Goal: Transaction & Acquisition: Purchase product/service

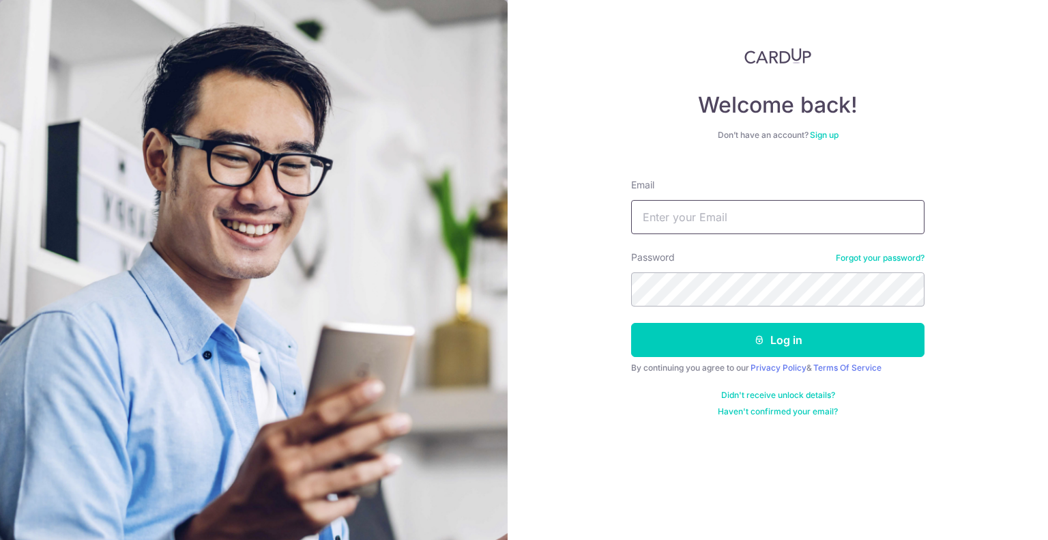
click at [702, 214] on input "Email" at bounding box center [778, 217] width 294 height 34
type input "[PERSON_NAME][EMAIL_ADDRESS][DOMAIN_NAME]"
click at [631, 323] on button "Log in" at bounding box center [778, 340] width 294 height 34
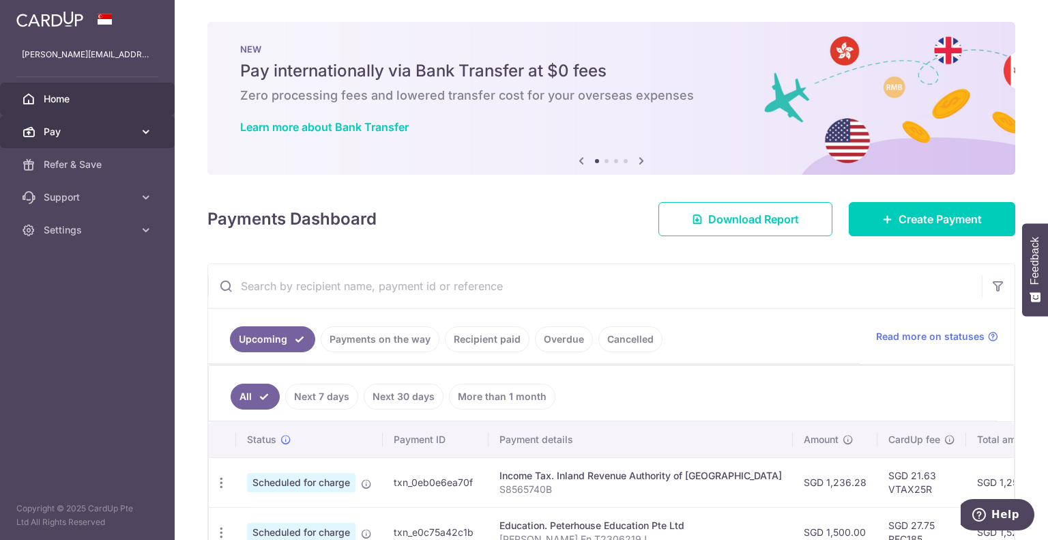
click at [117, 131] on span "Pay" at bounding box center [89, 132] width 90 height 14
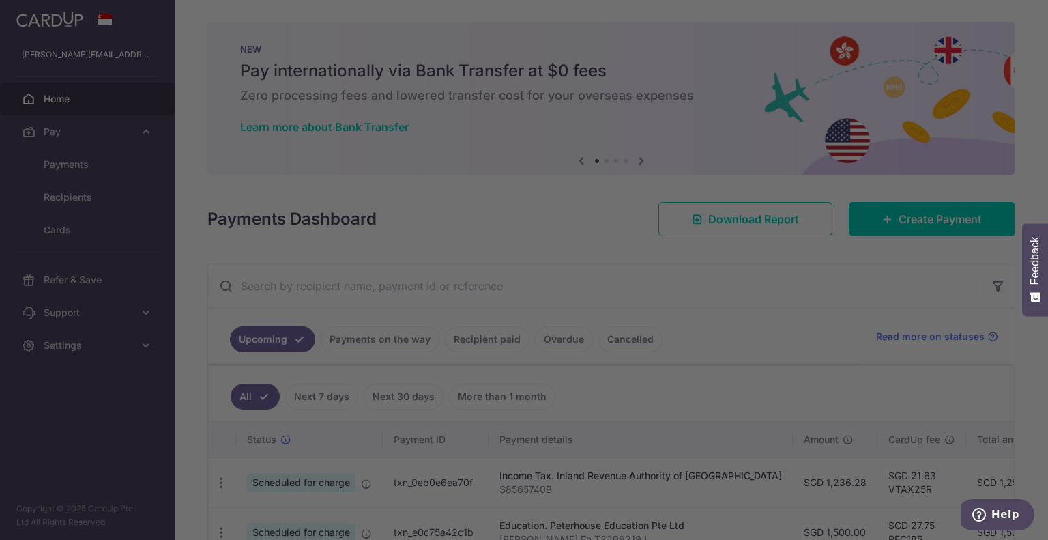
click at [96, 174] on div at bounding box center [529, 272] width 1059 height 545
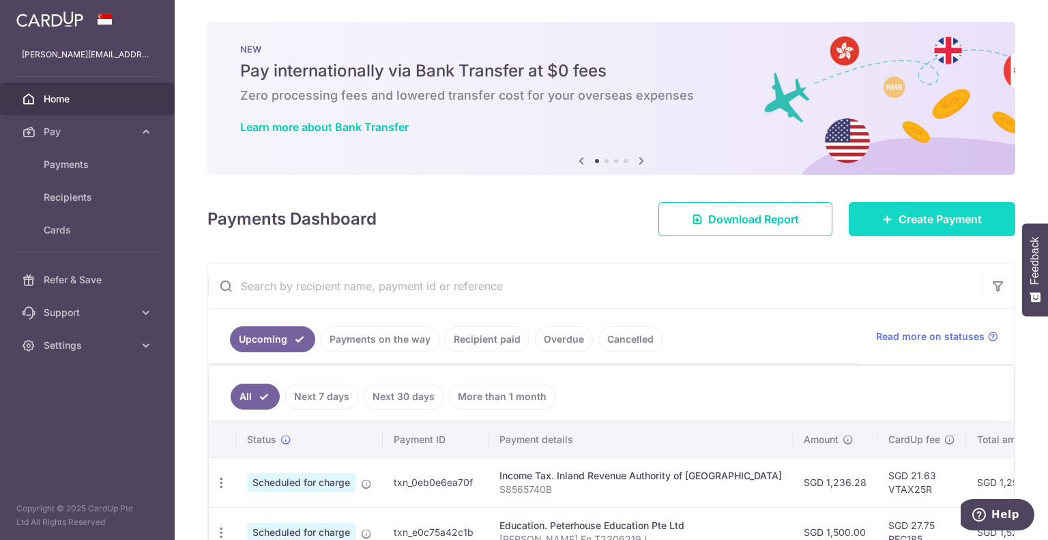
click at [866, 218] on link "Create Payment" at bounding box center [932, 219] width 167 height 34
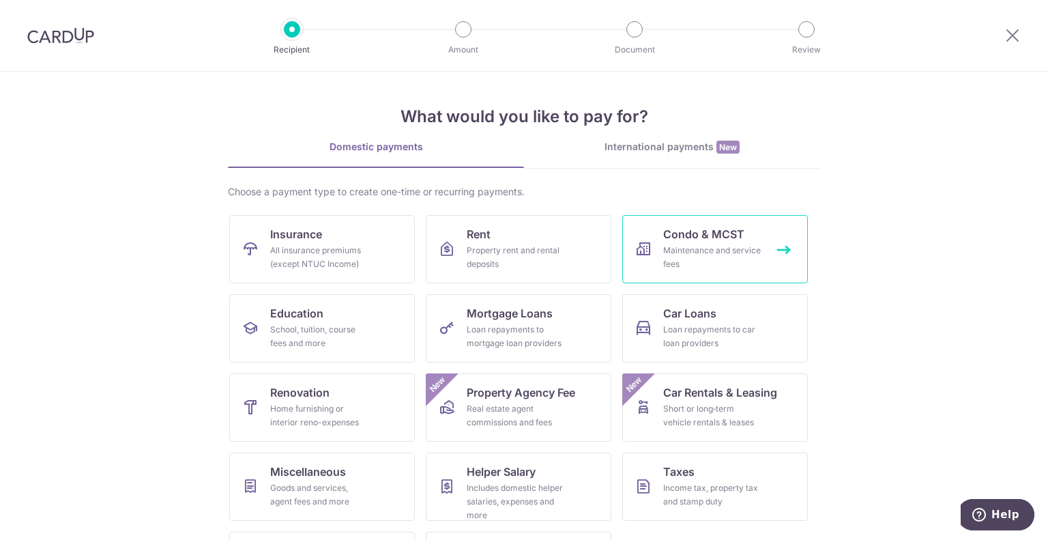
click at [670, 272] on link "Condo & MCST Maintenance and service fees" at bounding box center [716, 249] width 186 height 68
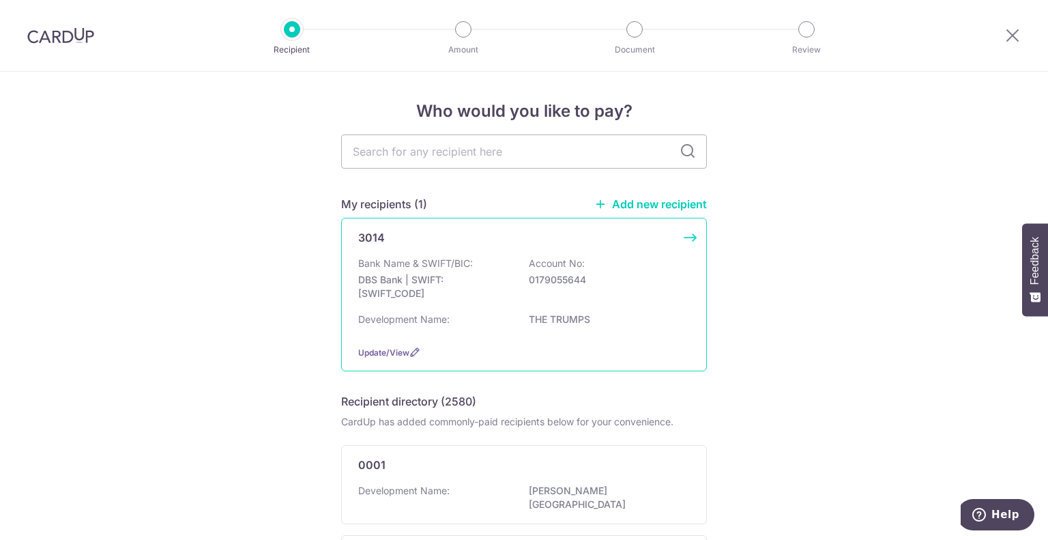
click at [412, 268] on p "Bank Name & SWIFT/BIC:" at bounding box center [415, 264] width 115 height 14
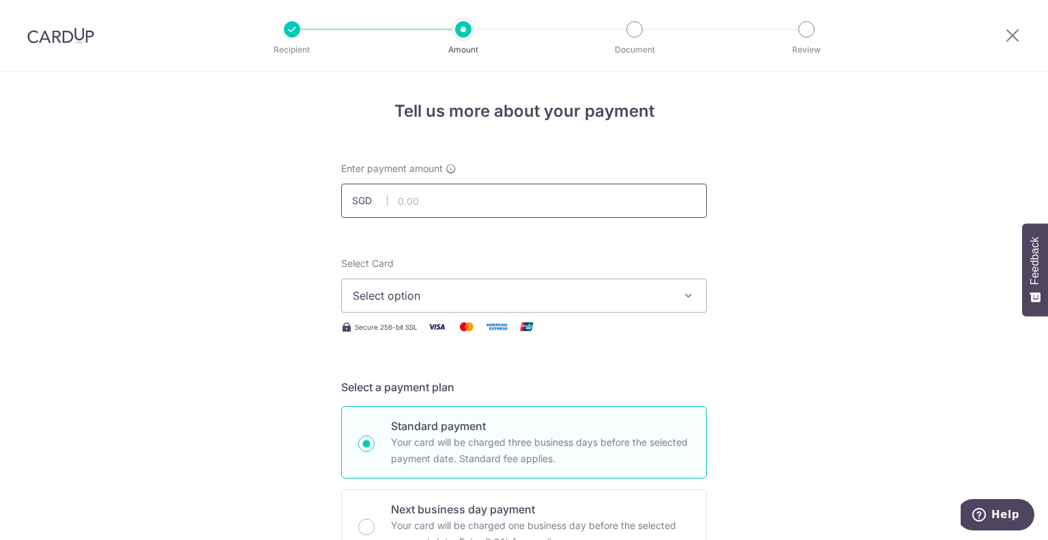
click at [476, 195] on input "text" at bounding box center [524, 201] width 366 height 34
type input "1,512.00"
click at [459, 297] on span "Select option" at bounding box center [512, 295] width 318 height 16
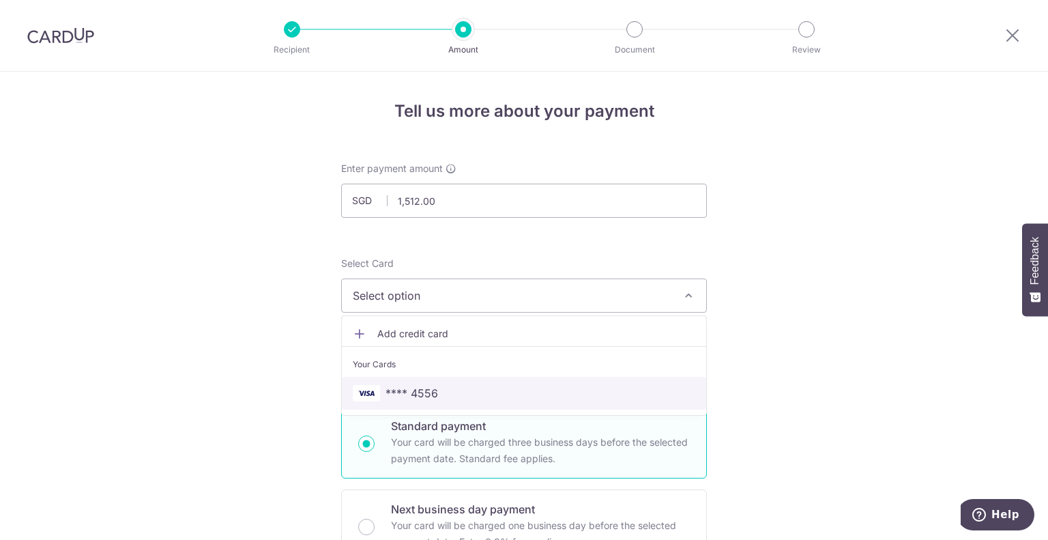
click at [447, 395] on span "**** 4556" at bounding box center [524, 393] width 343 height 16
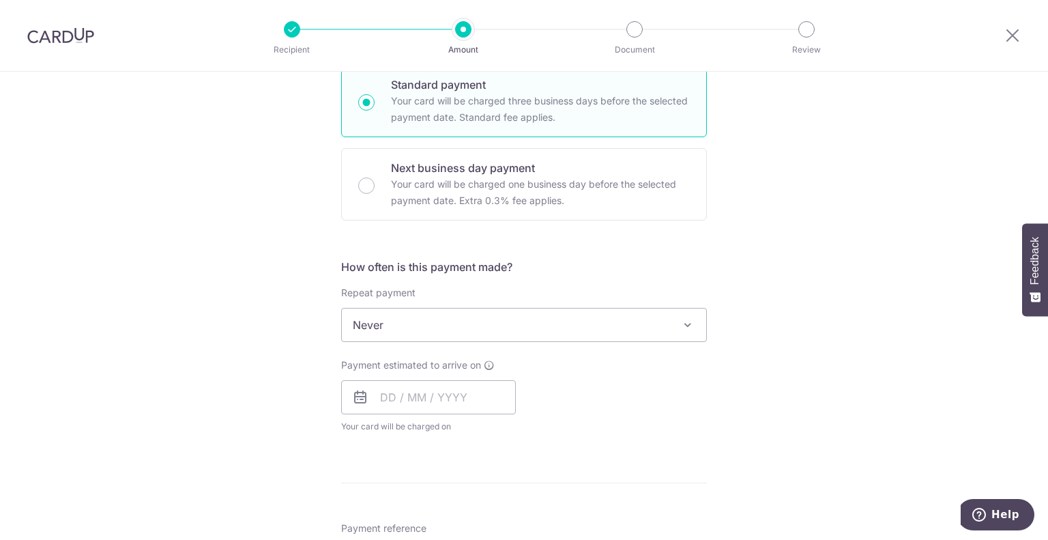
scroll to position [455, 0]
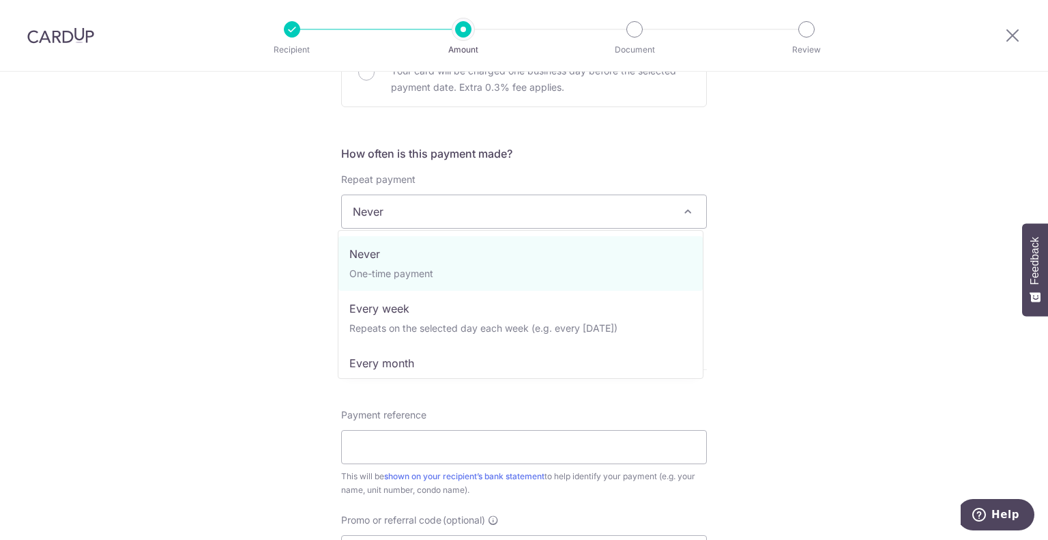
click at [457, 226] on span "Never" at bounding box center [524, 211] width 364 height 33
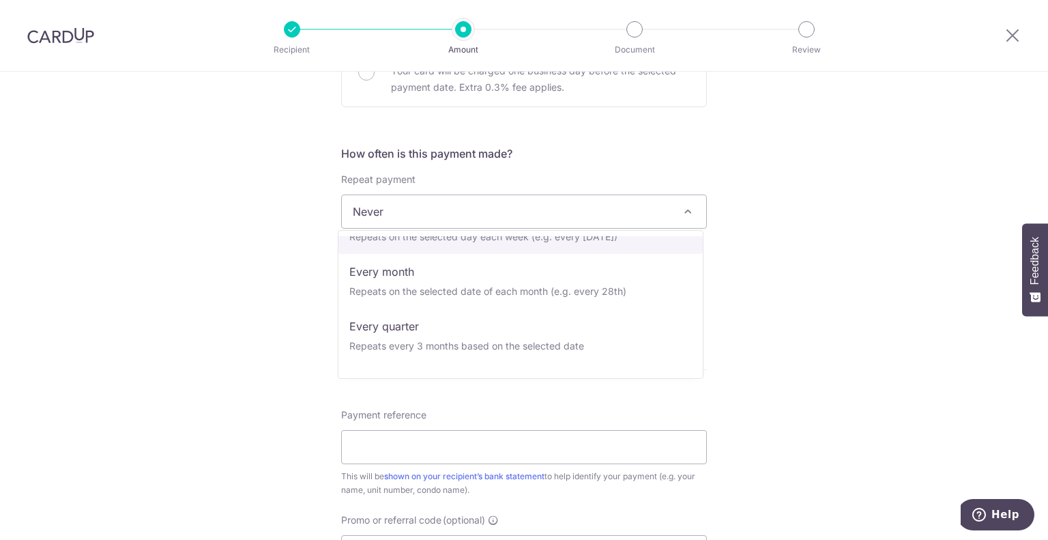
scroll to position [137, 0]
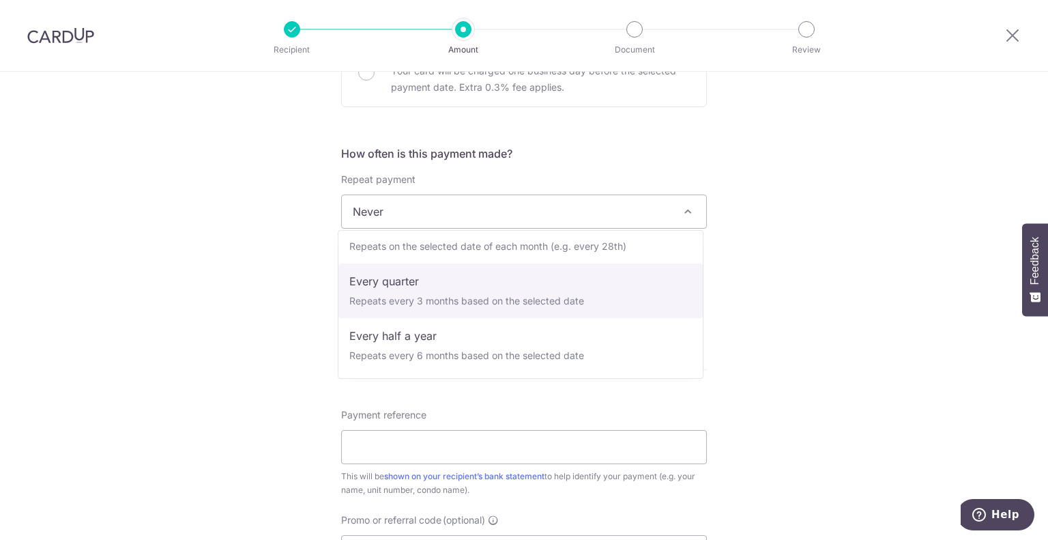
select select "4"
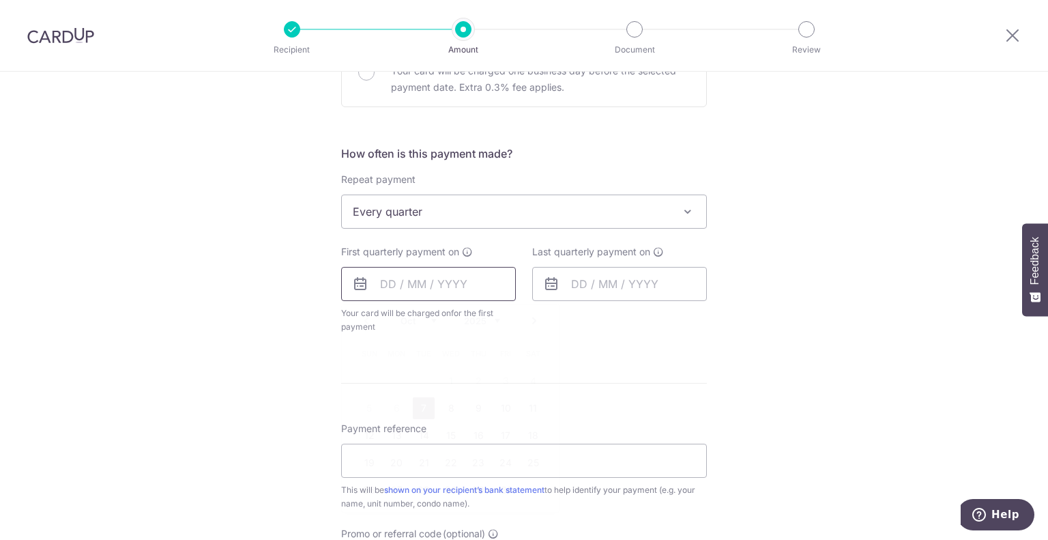
click at [397, 281] on input "text" at bounding box center [428, 284] width 175 height 34
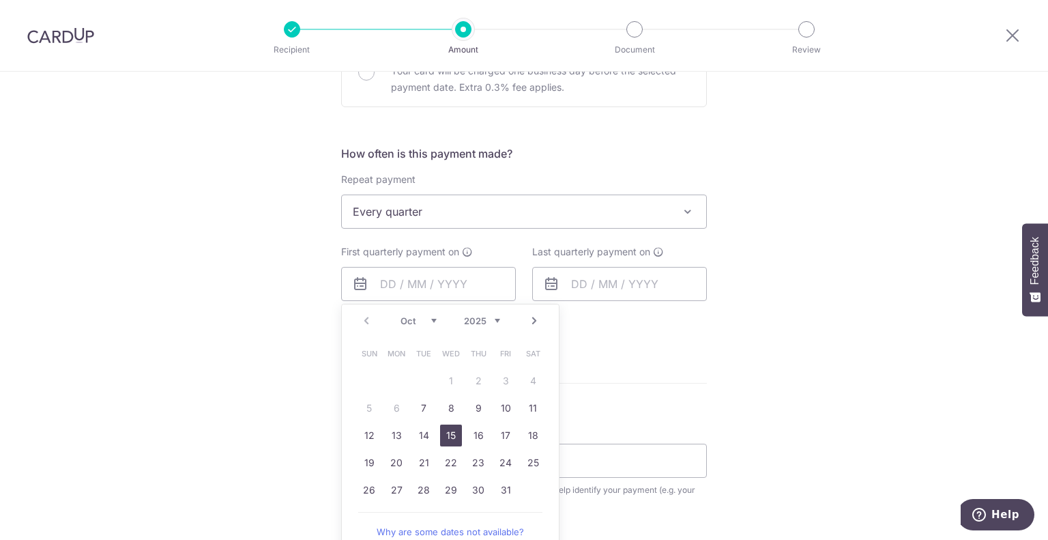
click at [448, 438] on link "15" at bounding box center [451, 436] width 22 height 22
type input "[DATE]"
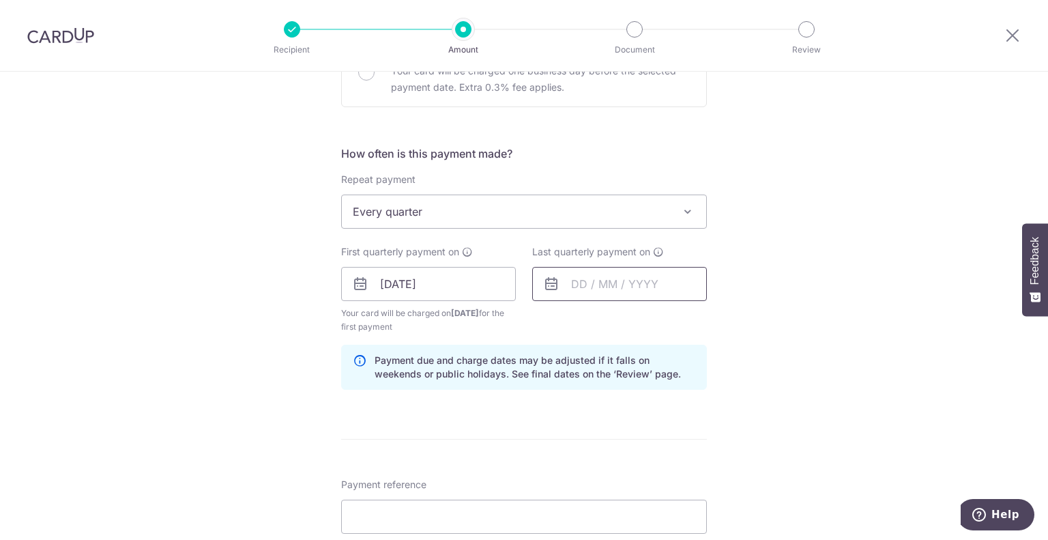
click at [601, 283] on input "text" at bounding box center [619, 284] width 175 height 34
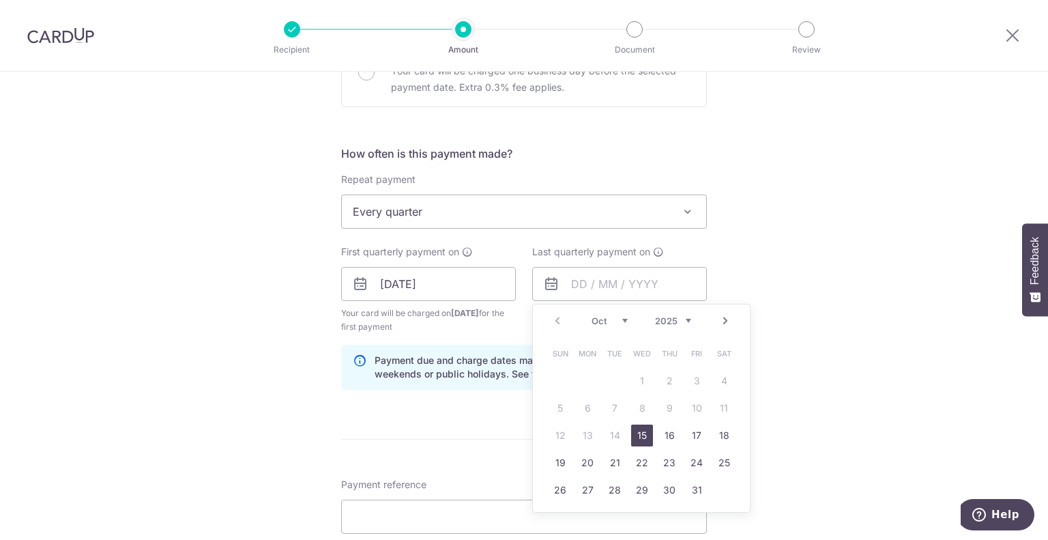
click at [691, 319] on div "Prev Next Oct Nov Dec 2025 2026 2027 2028 2029 2030 2031 2032 2033 2034 2035" at bounding box center [641, 320] width 217 height 33
click at [680, 319] on select "2025 2026 2027 2028 2029 2030 2031 2032 2033 2034 2035" at bounding box center [673, 320] width 36 height 11
click at [668, 436] on link "15" at bounding box center [670, 436] width 22 height 22
type input "15/10/2026"
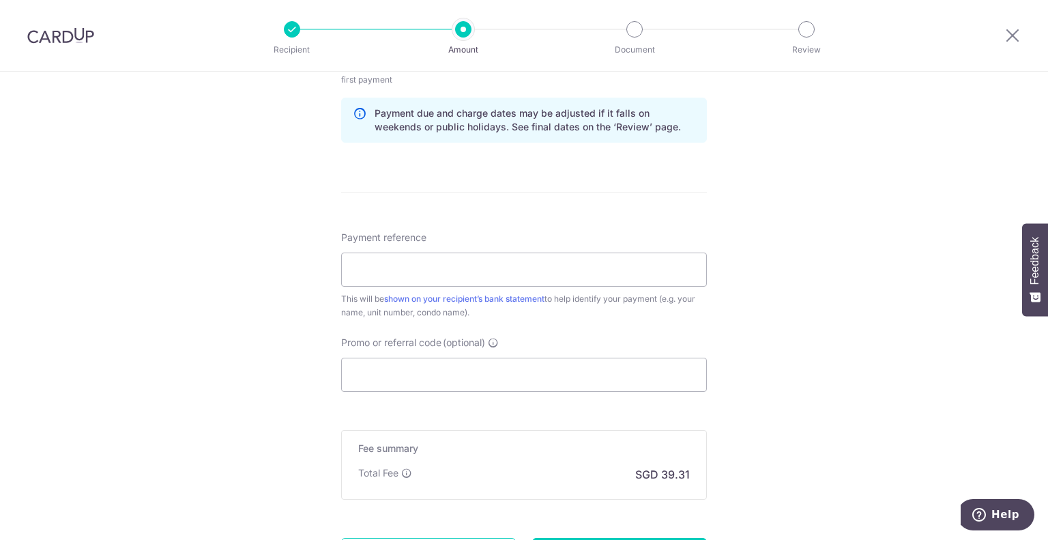
scroll to position [796, 0]
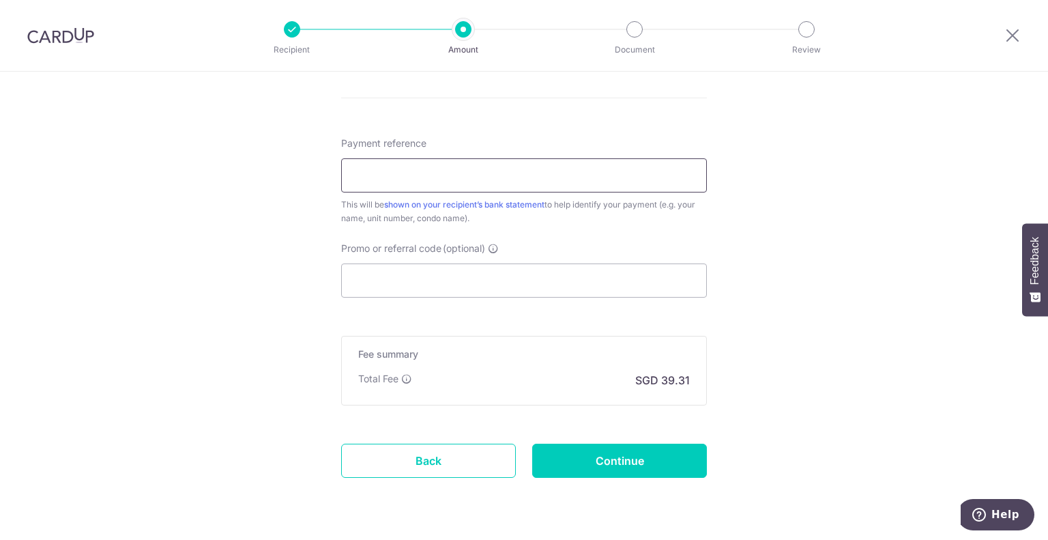
click at [425, 180] on input "Payment reference" at bounding box center [524, 175] width 366 height 34
type input "07-15"
click at [408, 284] on input "Promo or referral code (optional)" at bounding box center [524, 280] width 366 height 34
click at [433, 274] on input "Promo or referral code (optional)" at bounding box center [524, 280] width 366 height 34
paste input "3HOME25R"
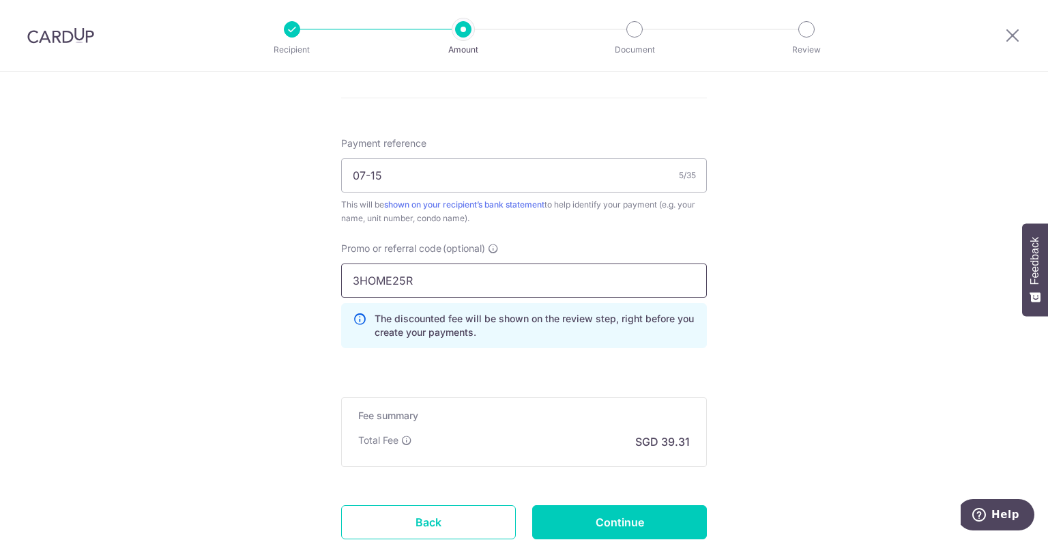
scroll to position [896, 0]
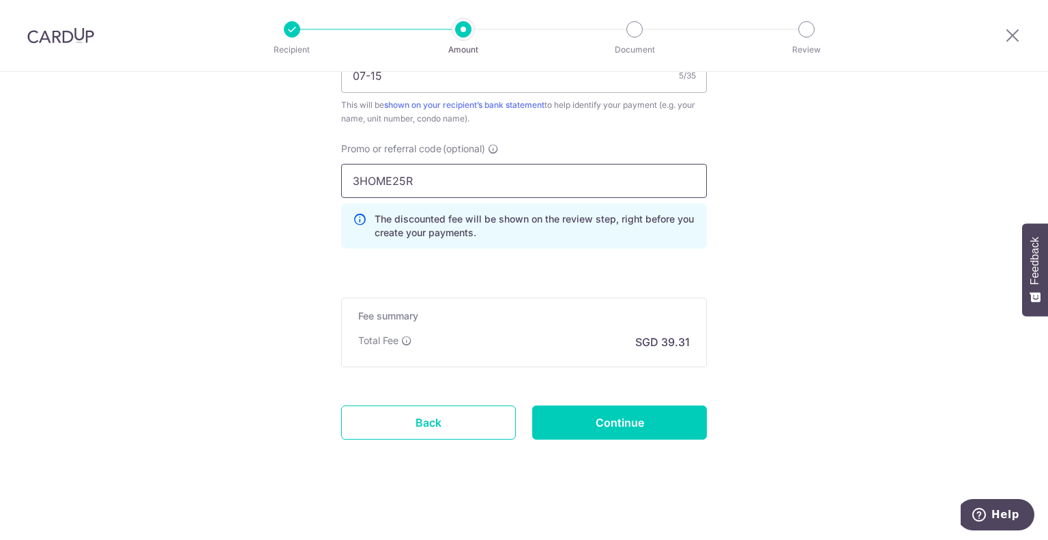
type input "3HOME25R"
click at [644, 430] on input "Continue" at bounding box center [619, 422] width 175 height 34
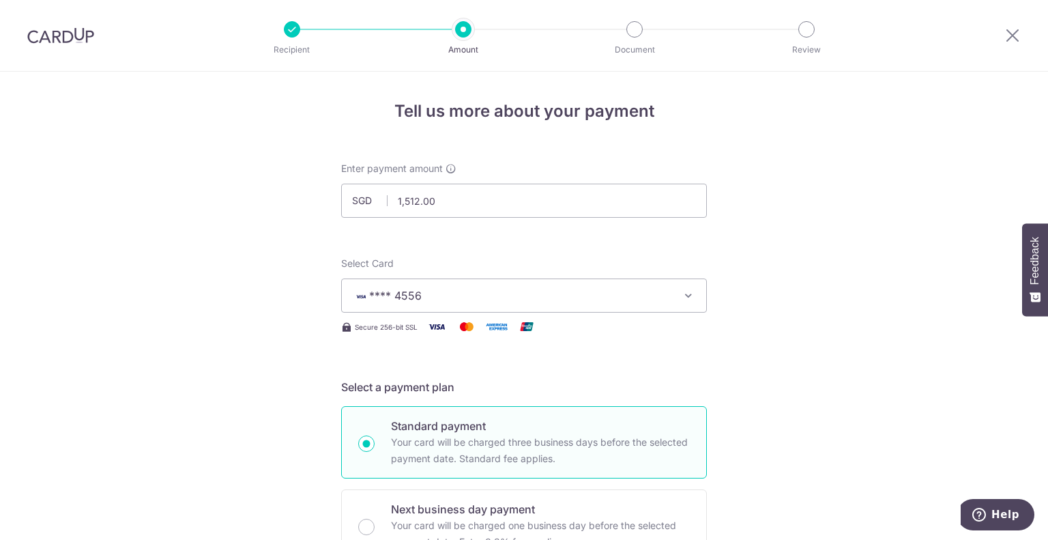
scroll to position [845, 0]
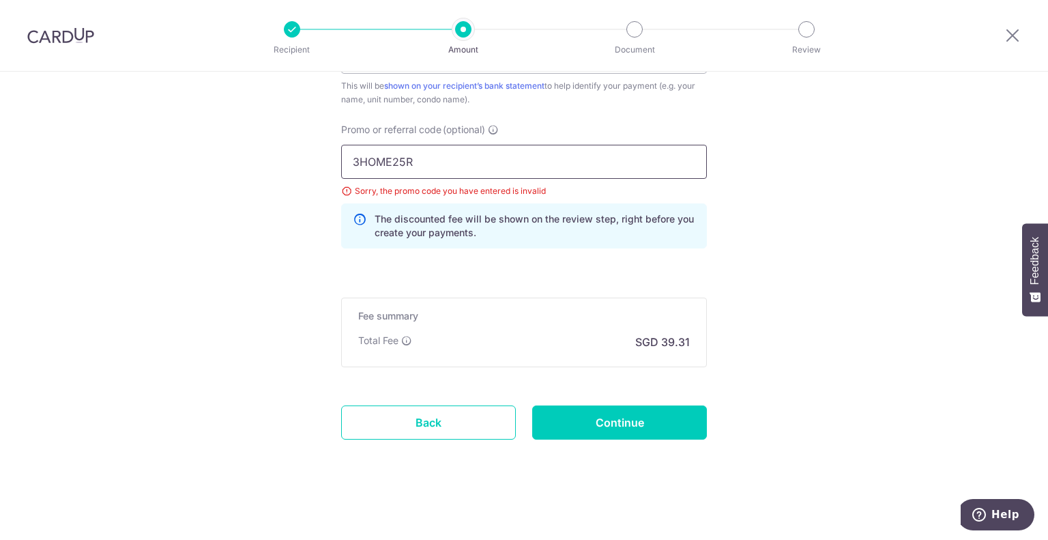
click at [355, 162] on input "3HOME25R" at bounding box center [524, 162] width 366 height 34
type input "3HOME25R"
click at [638, 415] on input "Continue" at bounding box center [619, 422] width 175 height 34
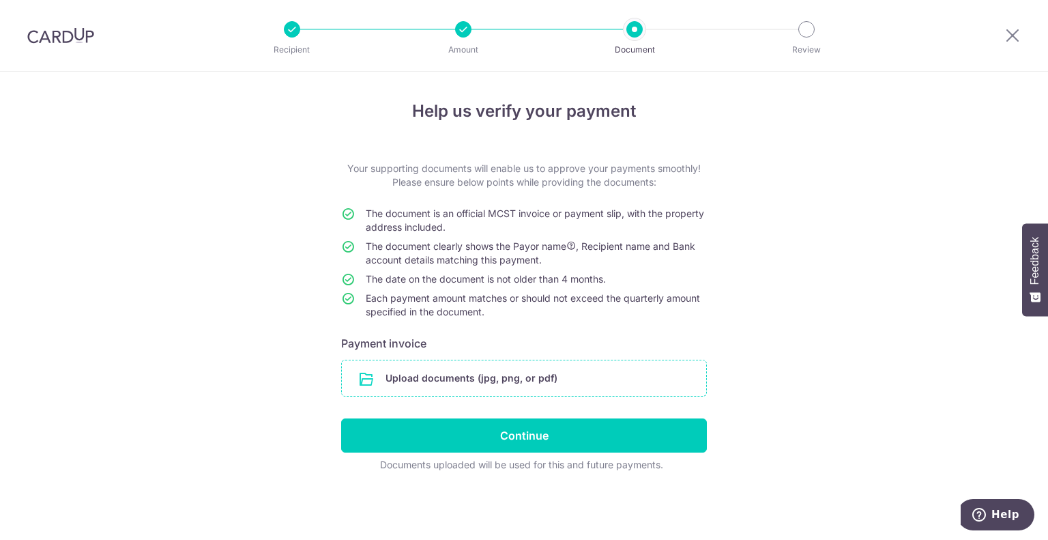
click at [476, 378] on input "file" at bounding box center [524, 377] width 364 height 35
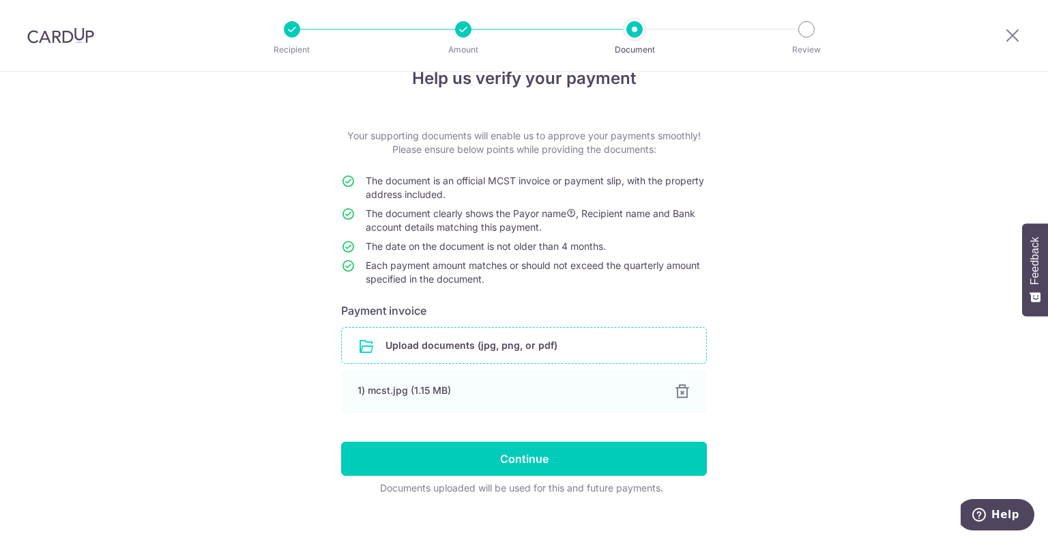
scroll to position [51, 0]
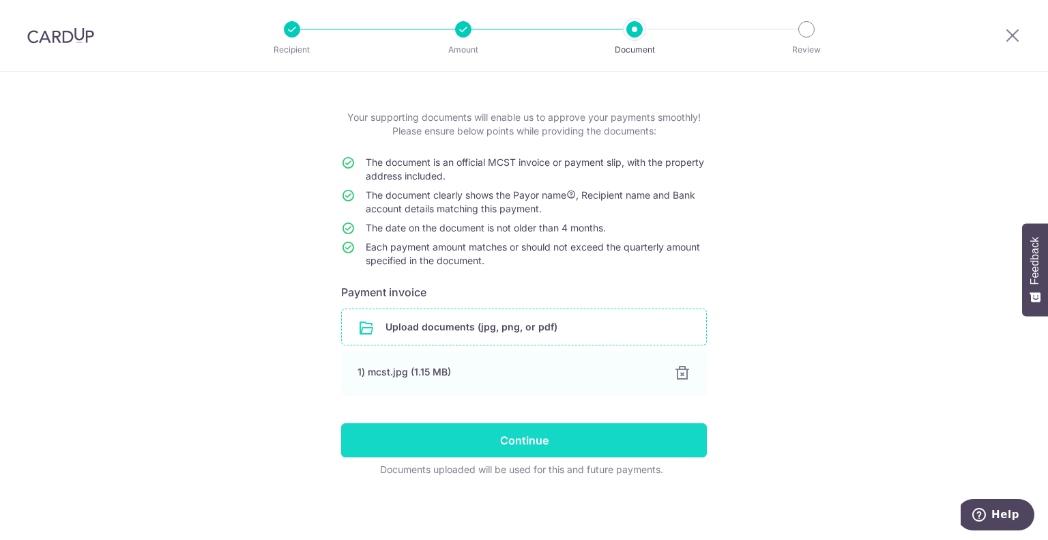
click at [451, 452] on input "Continue" at bounding box center [524, 440] width 366 height 34
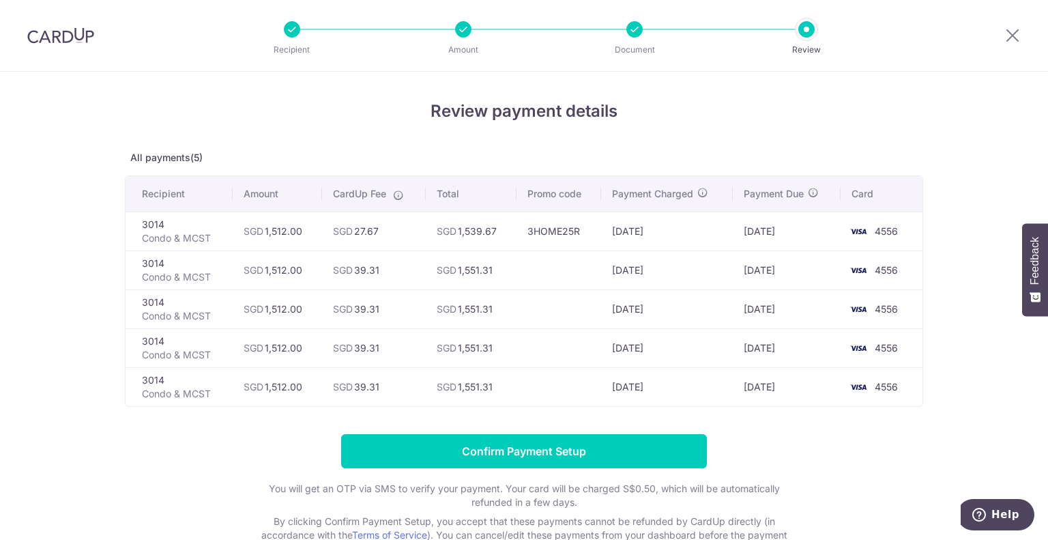
click at [638, 30] on div at bounding box center [635, 29] width 16 height 16
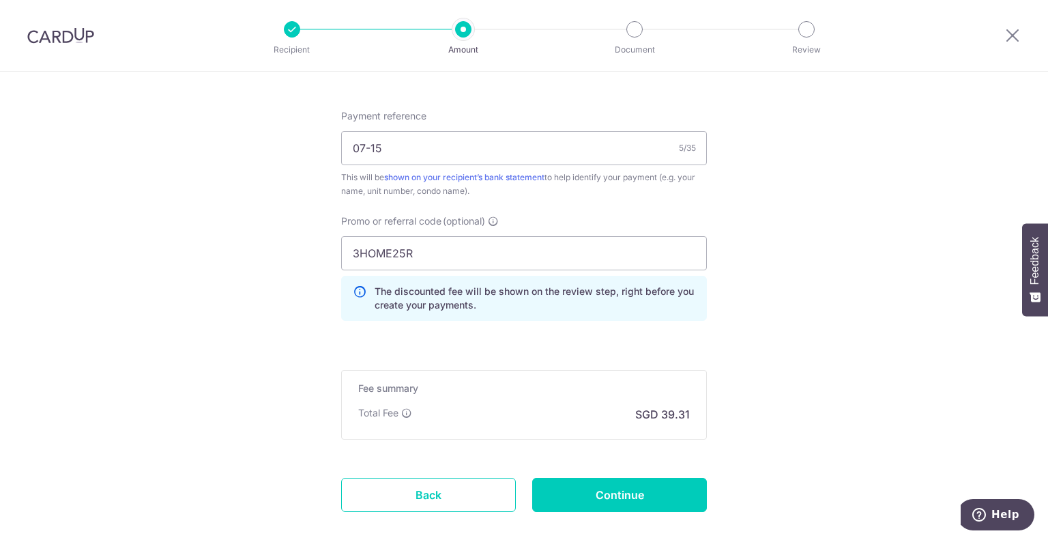
scroll to position [796, 0]
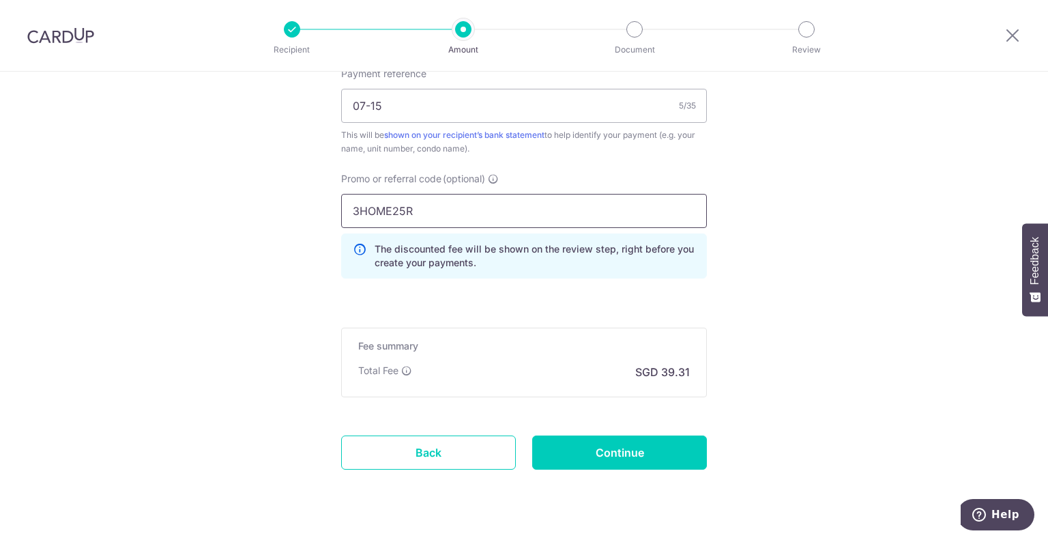
drag, startPoint x: 433, startPoint y: 214, endPoint x: 255, endPoint y: 214, distance: 178.1
paste input "REC185"
type input "REC185"
click at [612, 450] on input "Continue" at bounding box center [619, 452] width 175 height 34
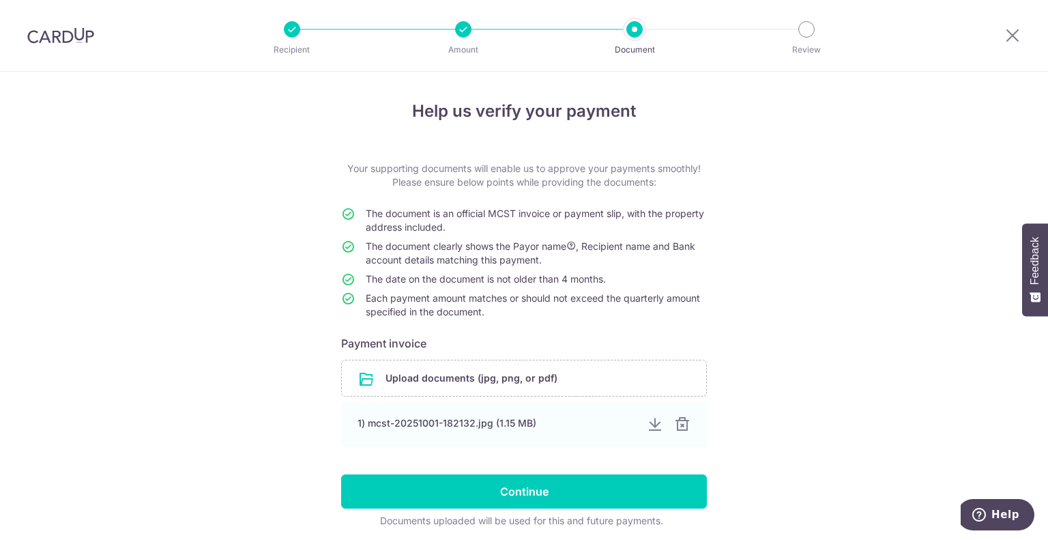
scroll to position [51, 0]
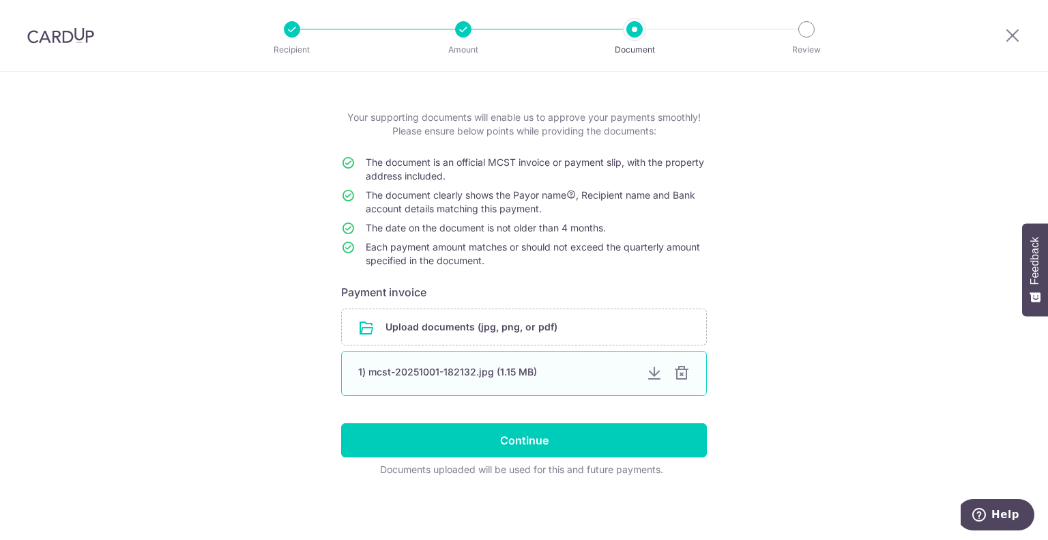
click at [675, 373] on div at bounding box center [682, 373] width 16 height 16
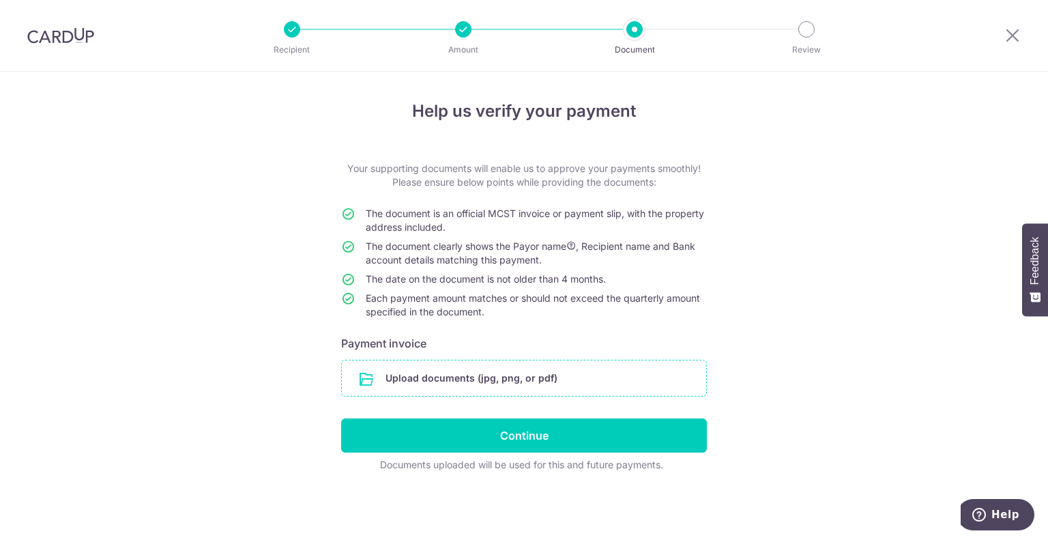
click at [464, 376] on input "file" at bounding box center [524, 377] width 364 height 35
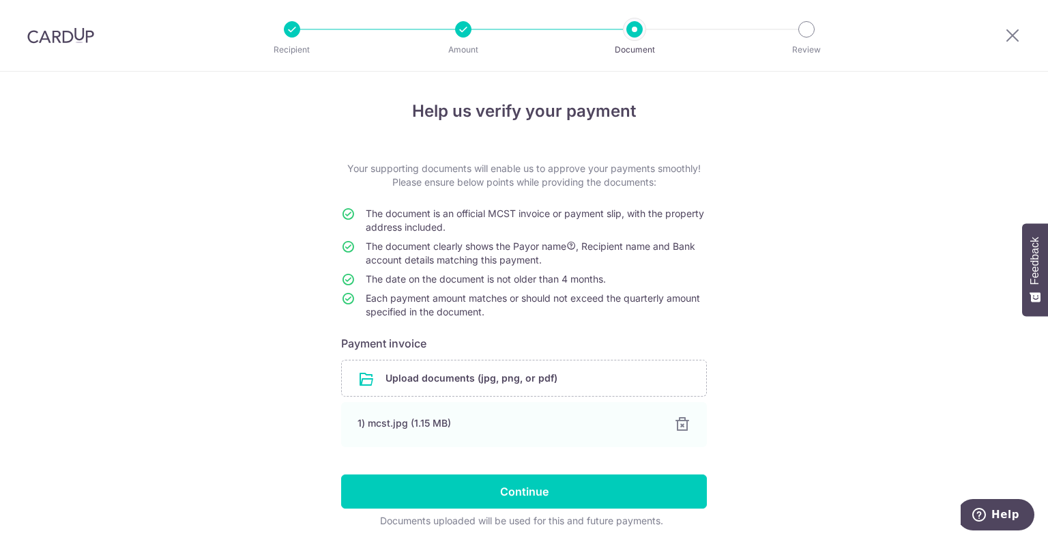
scroll to position [51, 0]
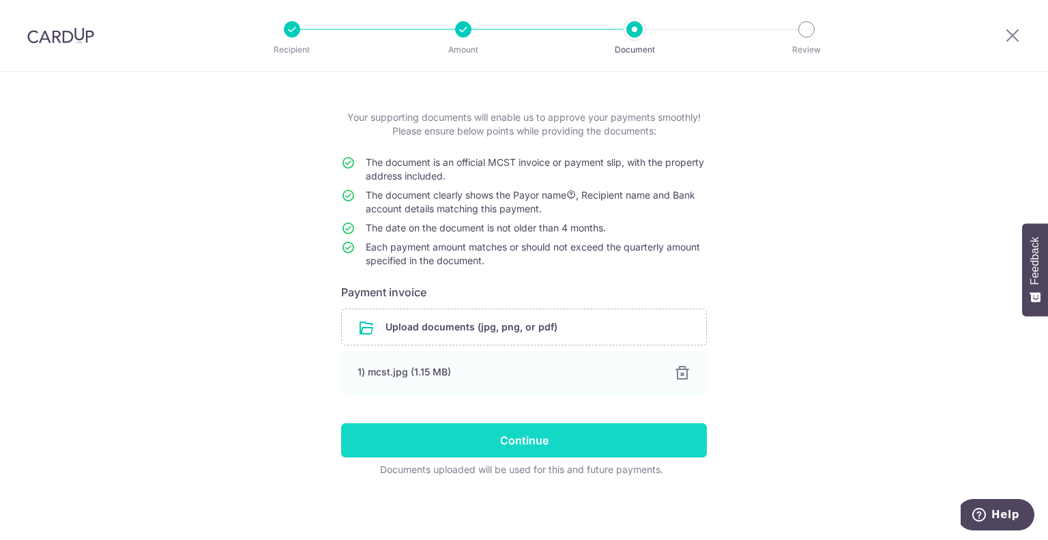
click at [517, 433] on input "Continue" at bounding box center [524, 440] width 366 height 34
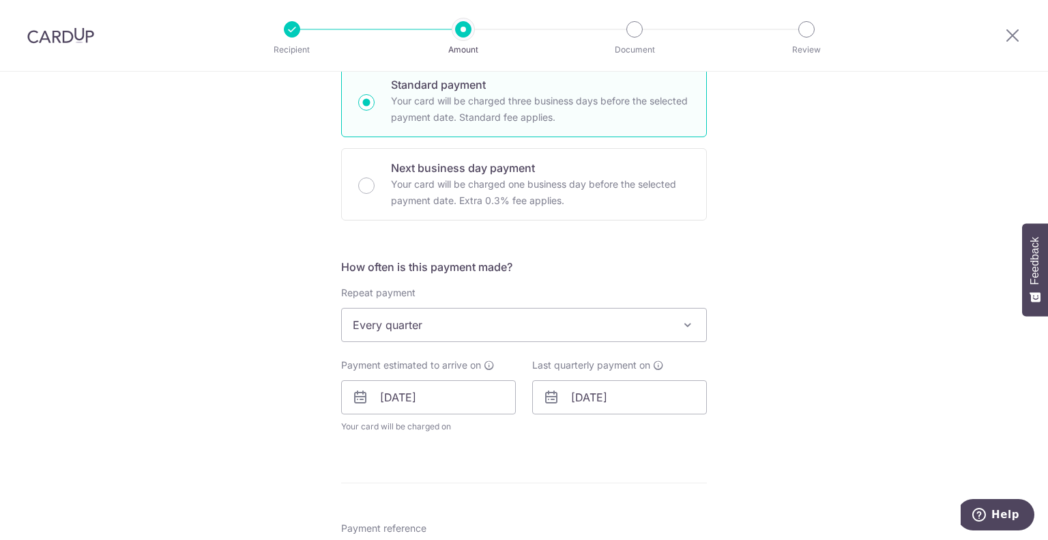
scroll to position [455, 0]
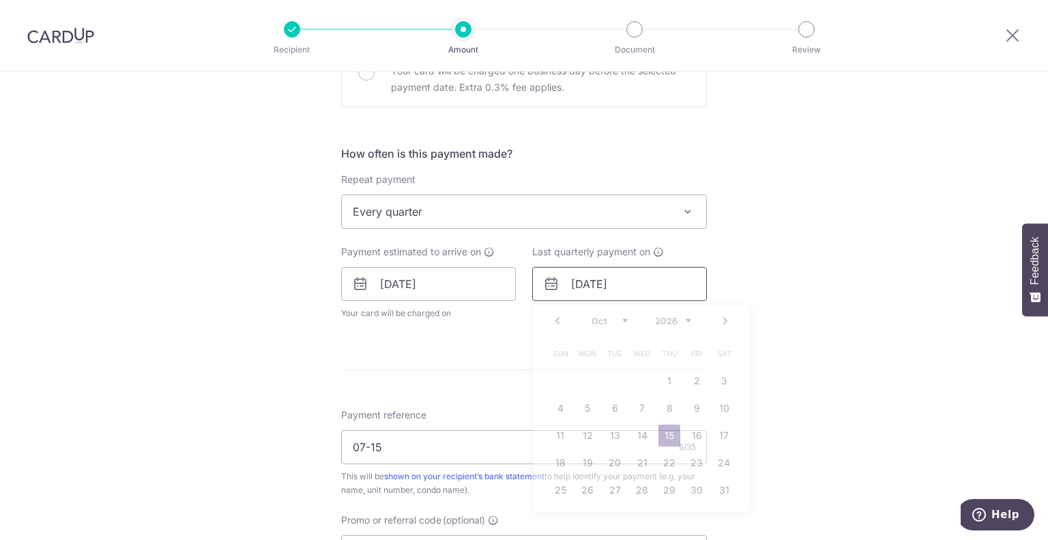
click at [644, 291] on input "15/10/2026" at bounding box center [619, 284] width 175 height 34
click at [691, 322] on div "Prev Next Jan Feb Mar Apr May Jun Jul Aug Sep Oct Nov Dec 2025 2026 2027 2028 2…" at bounding box center [641, 320] width 217 height 33
click at [552, 319] on link "Prev" at bounding box center [557, 321] width 16 height 16
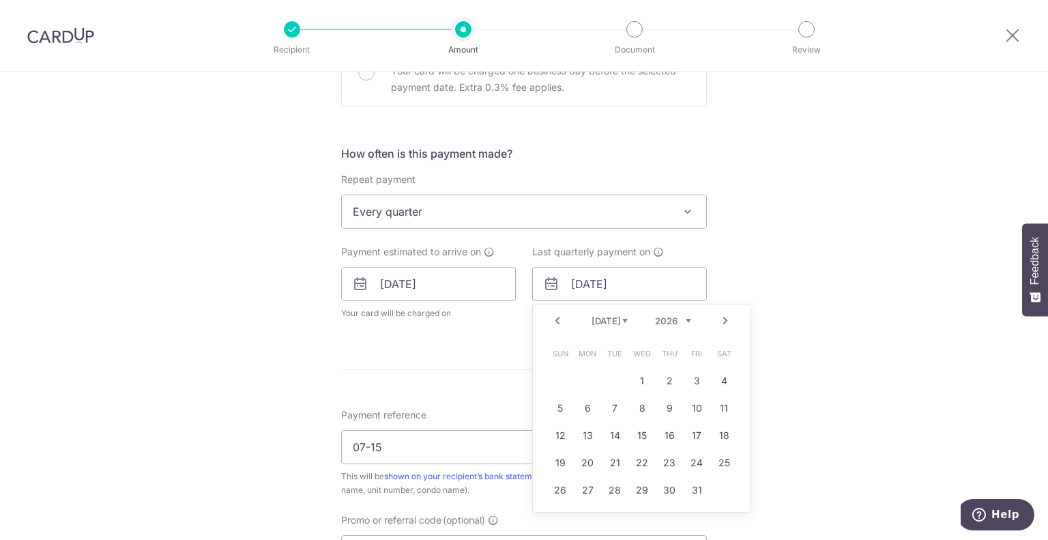
click at [552, 319] on link "Prev" at bounding box center [557, 321] width 16 height 16
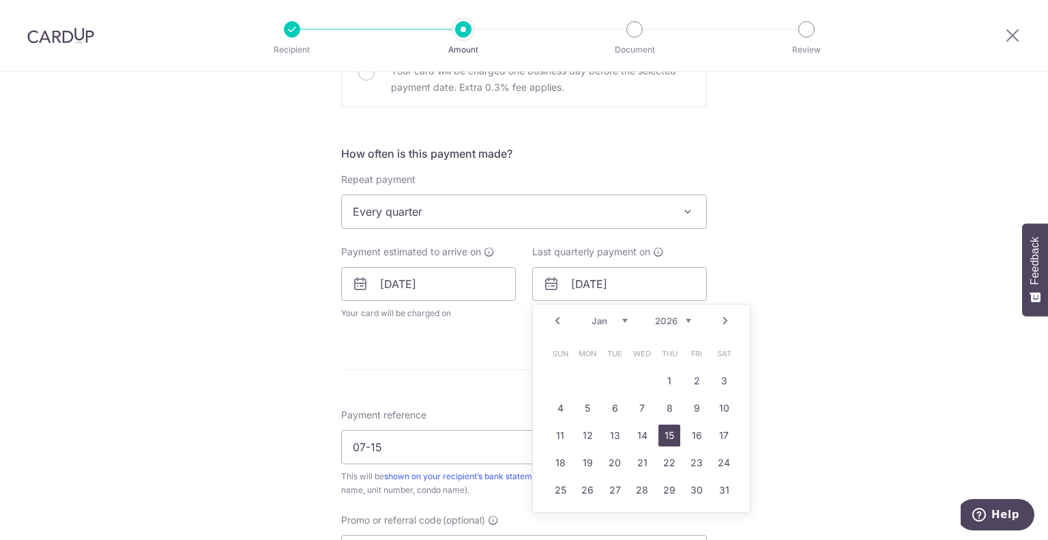
click at [663, 431] on link "15" at bounding box center [670, 436] width 22 height 22
type input "[DATE]"
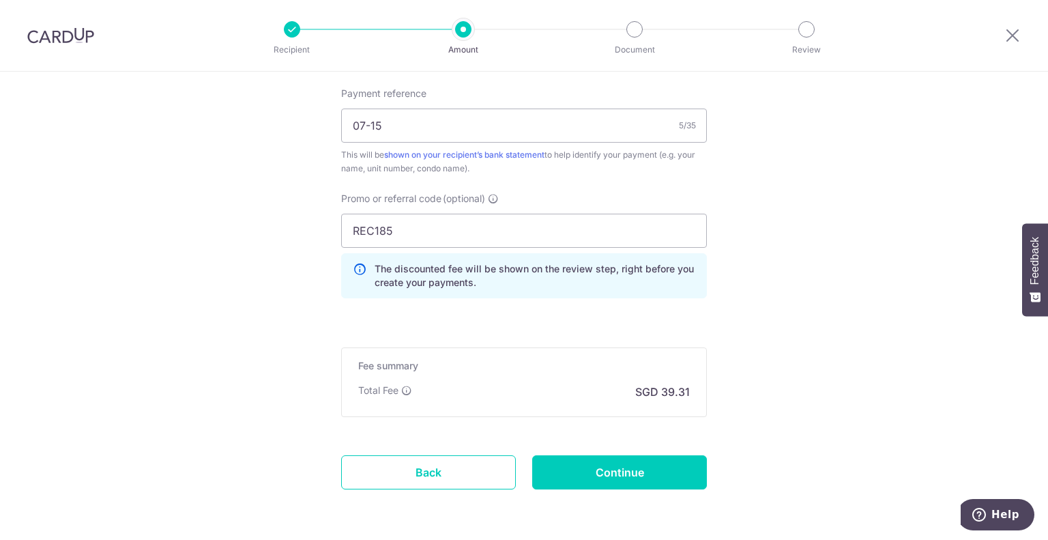
scroll to position [882, 0]
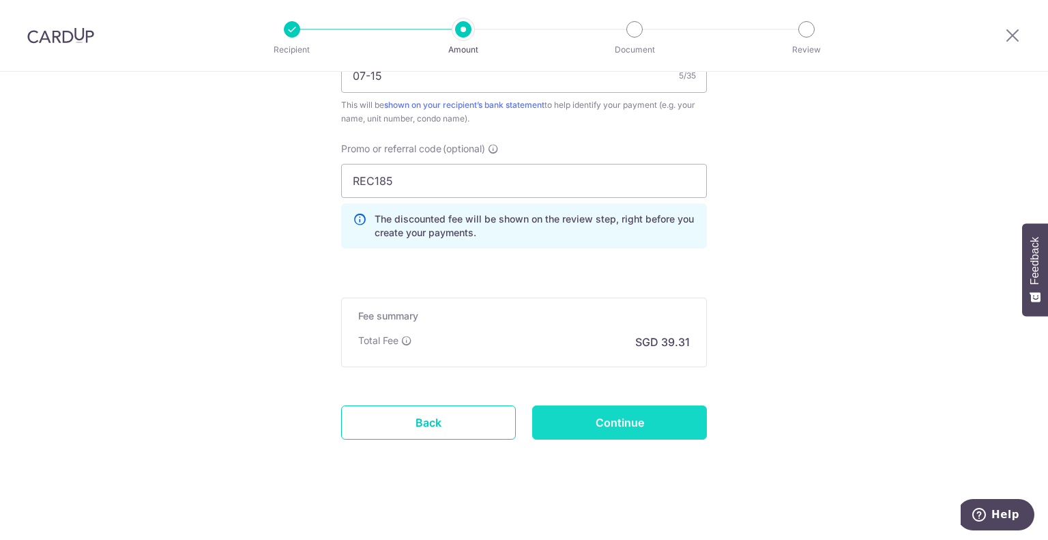
click at [605, 428] on input "Continue" at bounding box center [619, 422] width 175 height 34
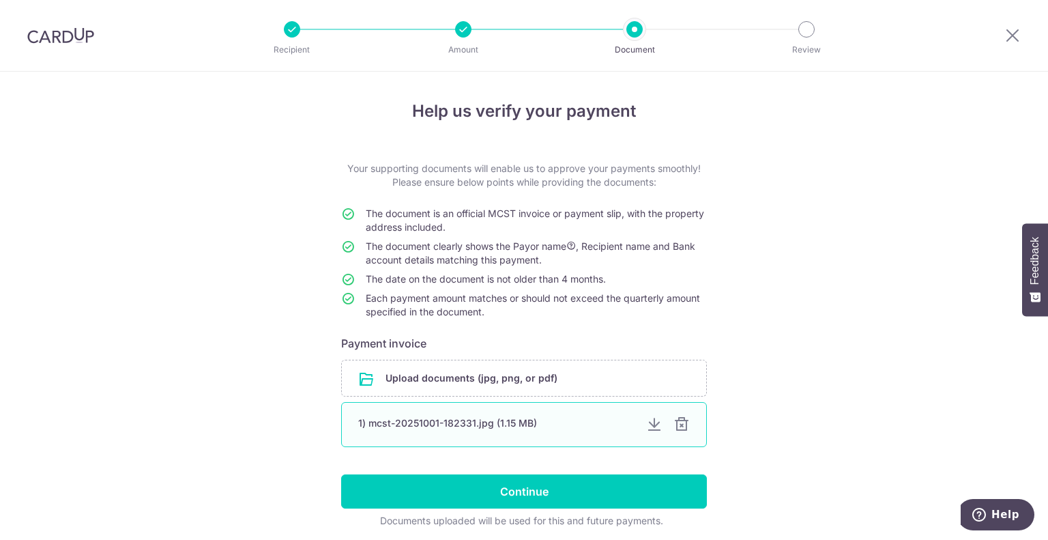
click at [675, 422] on div at bounding box center [682, 424] width 16 height 16
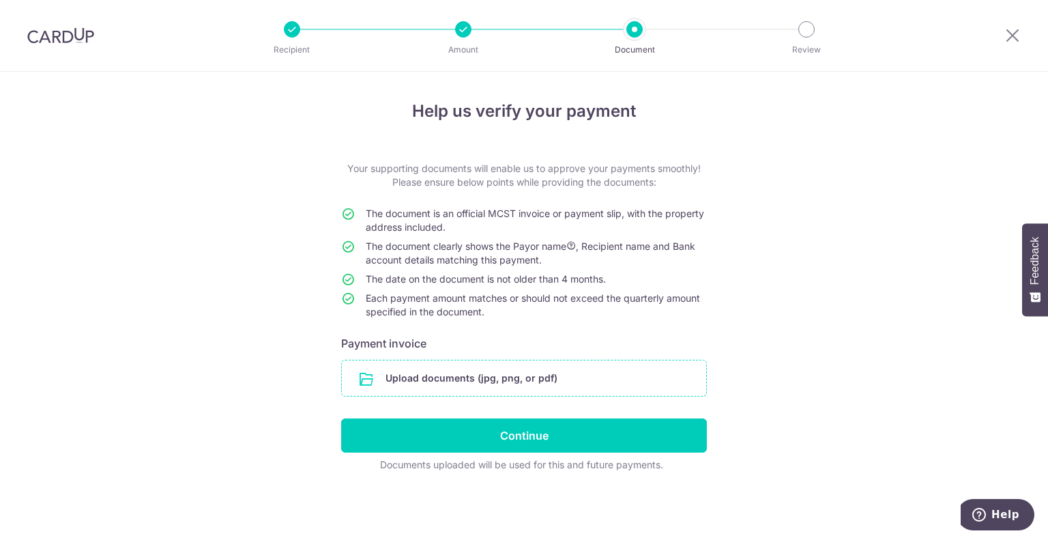
click at [506, 376] on input "file" at bounding box center [524, 377] width 364 height 35
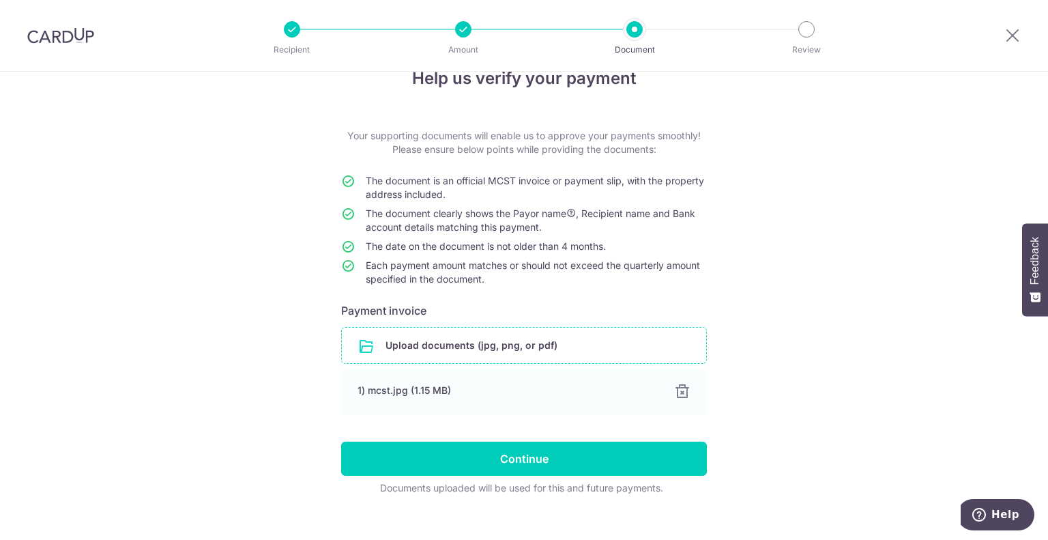
scroll to position [51, 0]
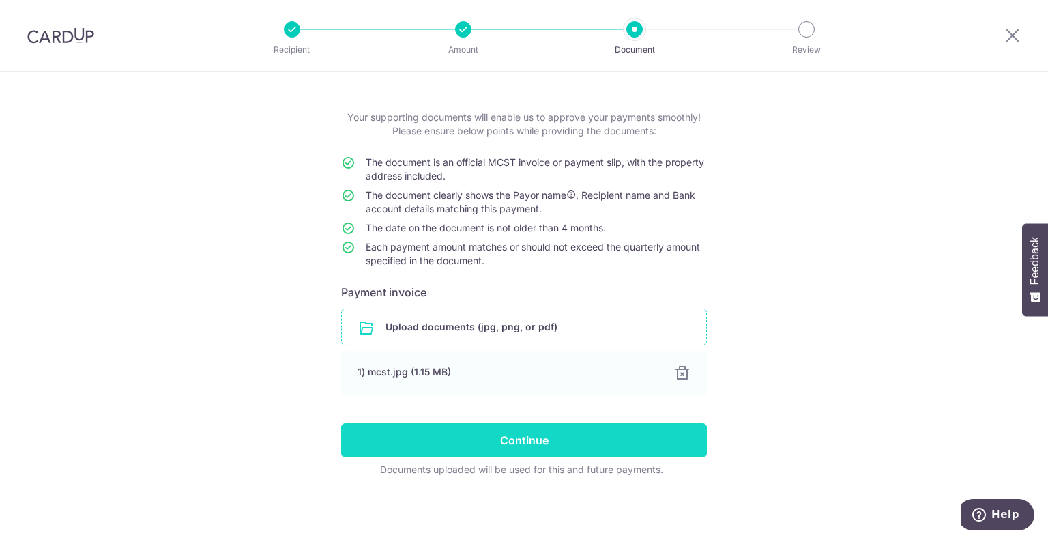
click at [628, 442] on input "Continue" at bounding box center [524, 440] width 366 height 34
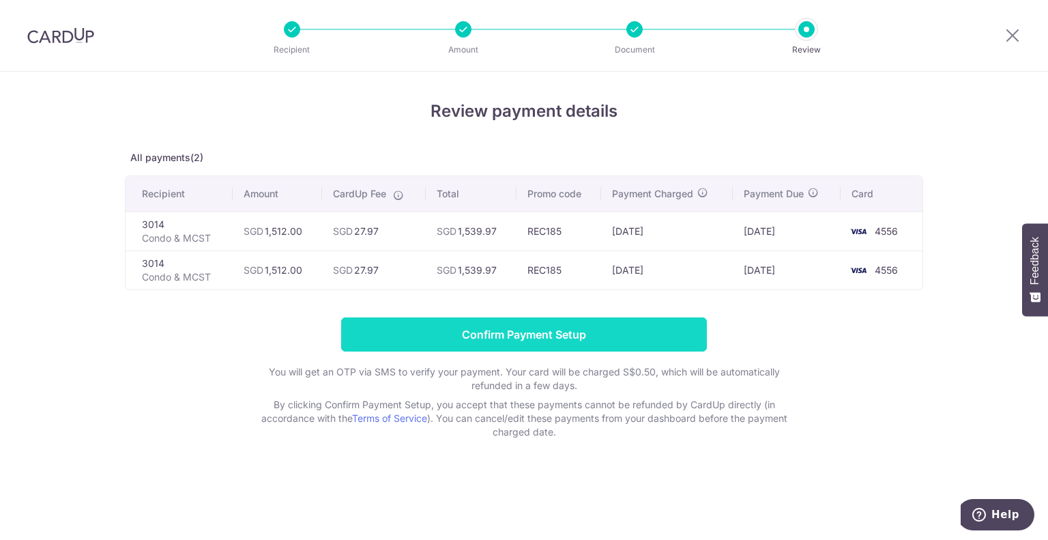
click at [521, 334] on input "Confirm Payment Setup" at bounding box center [524, 334] width 366 height 34
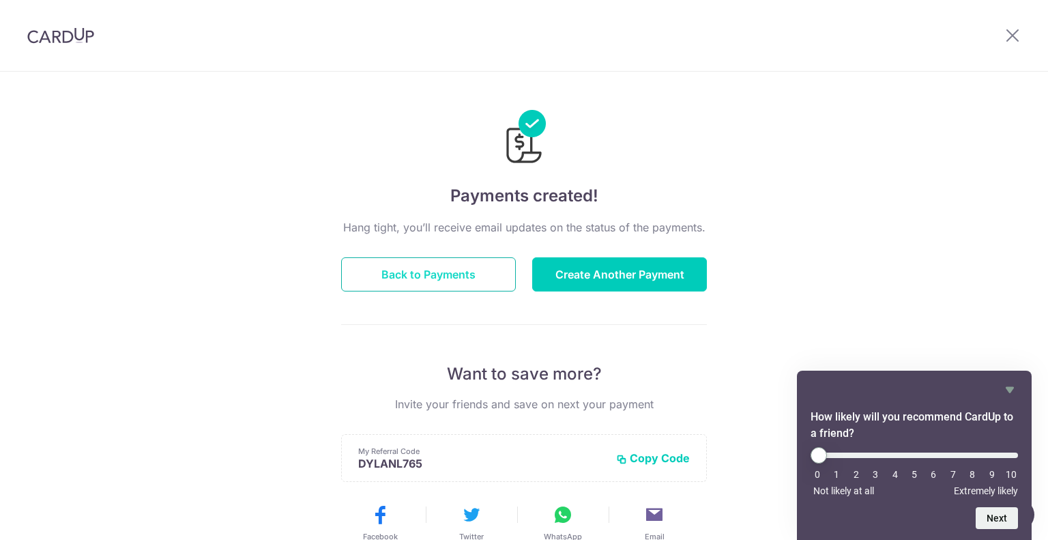
click at [452, 278] on button "Back to Payments" at bounding box center [428, 274] width 175 height 34
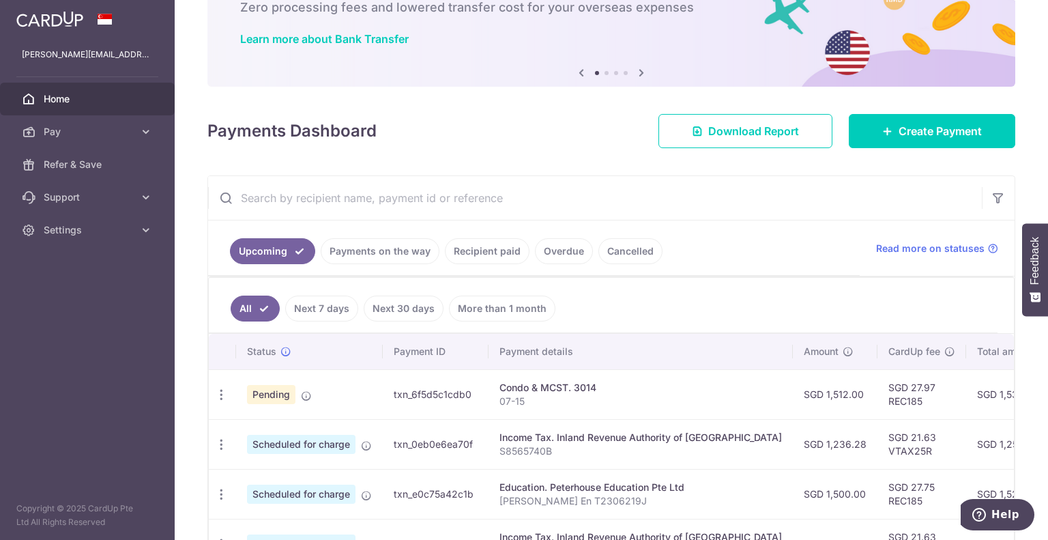
scroll to position [227, 0]
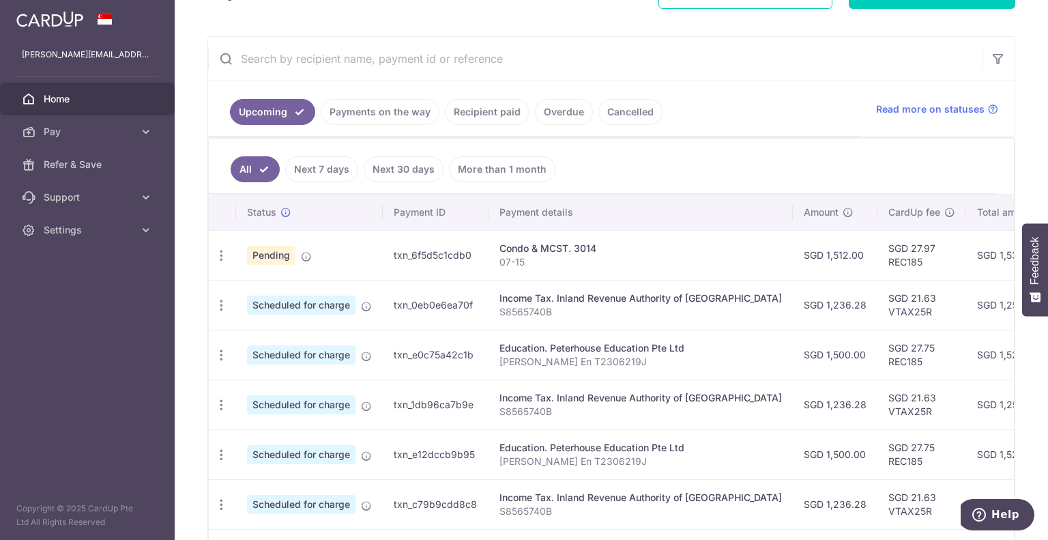
drag, startPoint x: 844, startPoint y: 397, endPoint x: 984, endPoint y: 397, distance: 139.9
click at [984, 397] on tr "Update payment Cancel payment Scheduled for charge txn_1db96ca7b9e Income Tax. …" at bounding box center [766, 405] width 1115 height 50
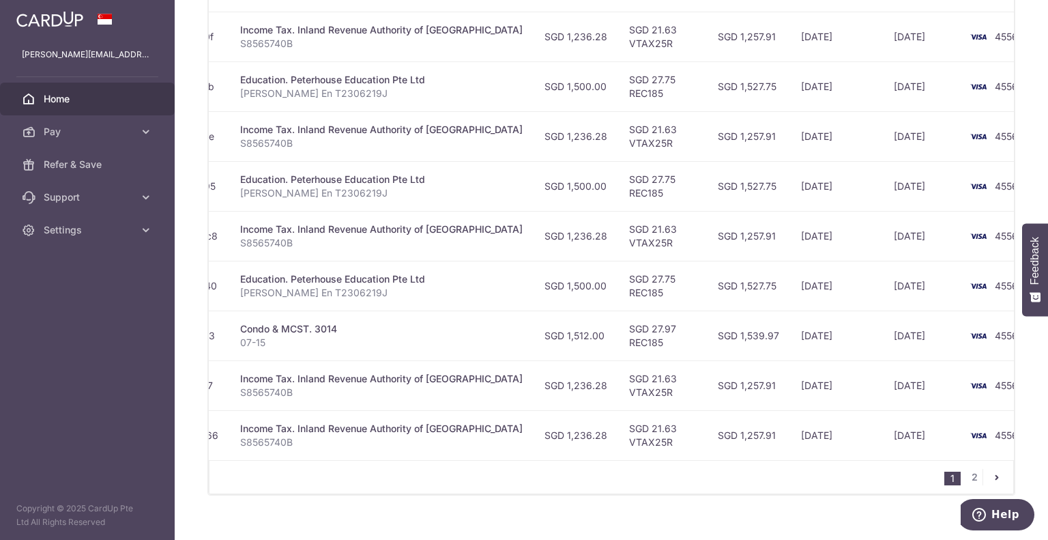
scroll to position [519, 0]
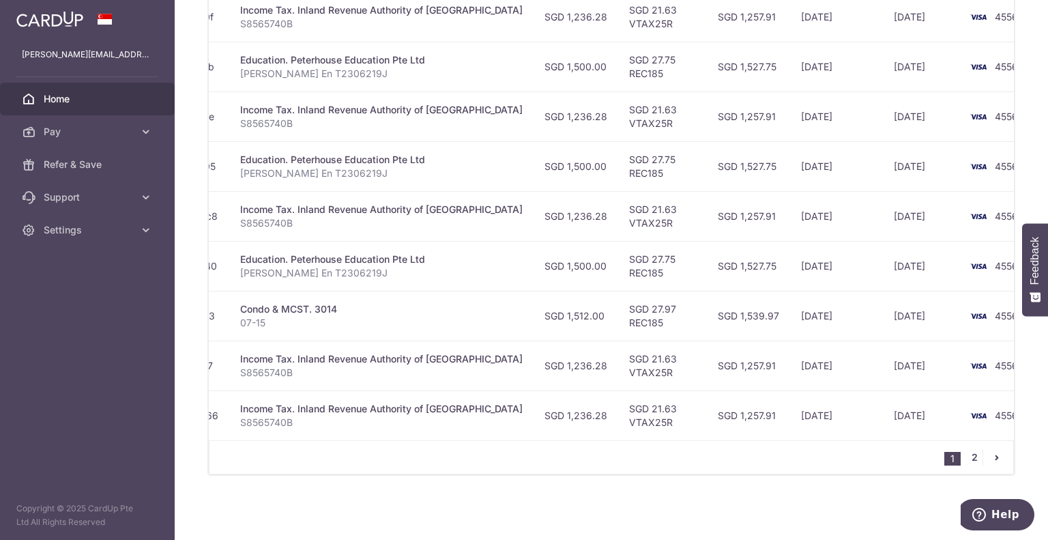
click at [971, 459] on link "2" at bounding box center [975, 457] width 16 height 16
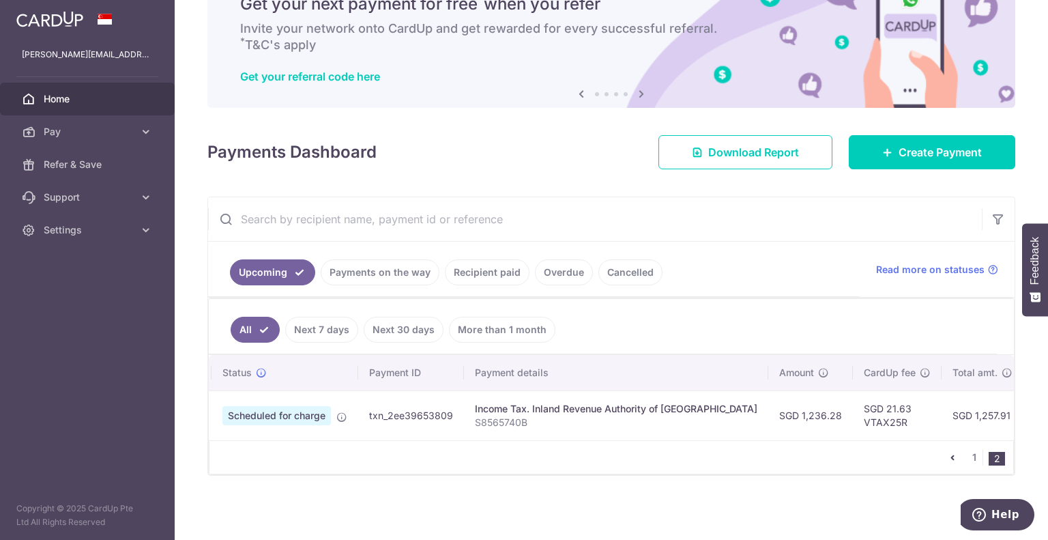
scroll to position [0, 0]
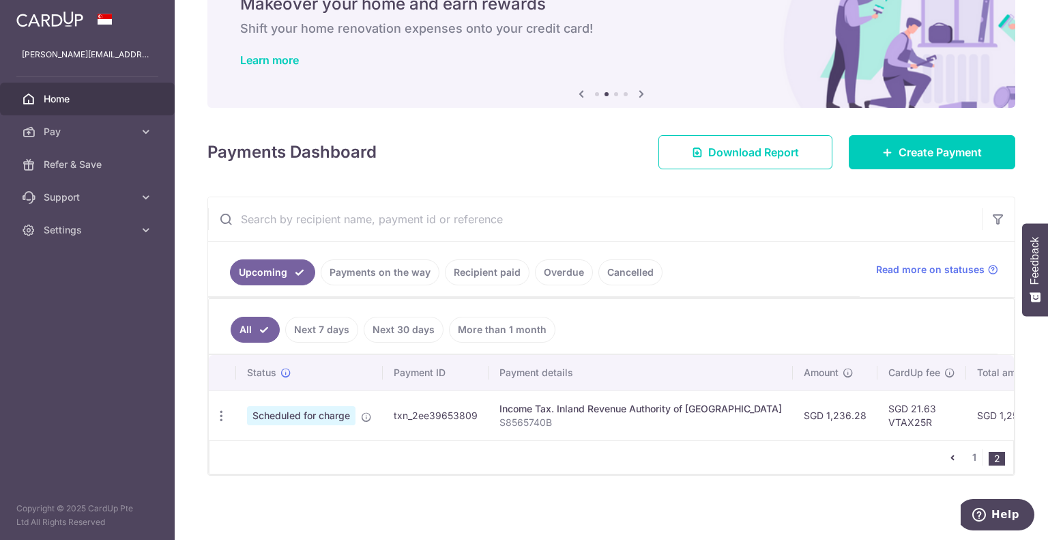
click at [257, 319] on link "All" at bounding box center [255, 330] width 49 height 26
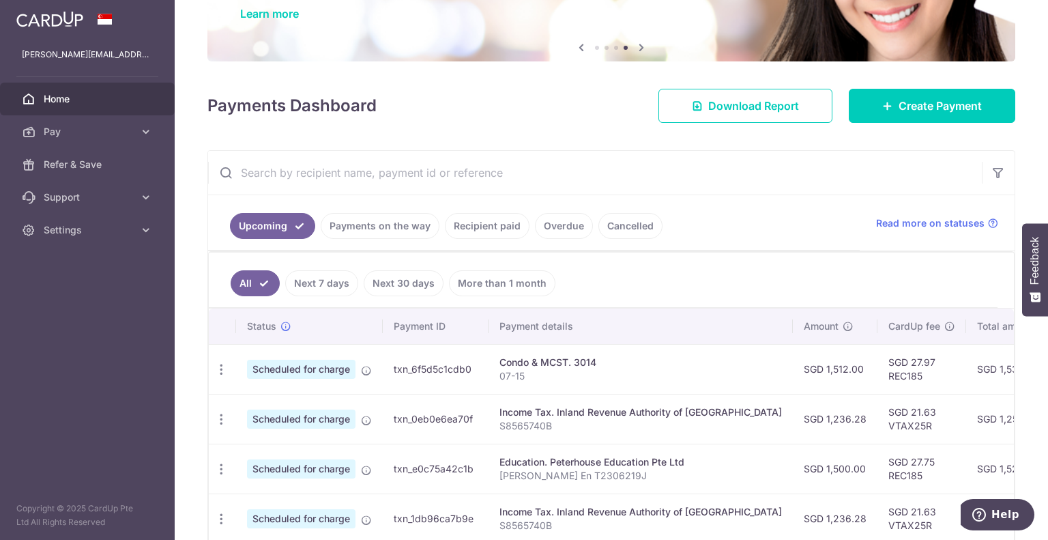
scroll to position [227, 0]
